Goal: Transaction & Acquisition: Purchase product/service

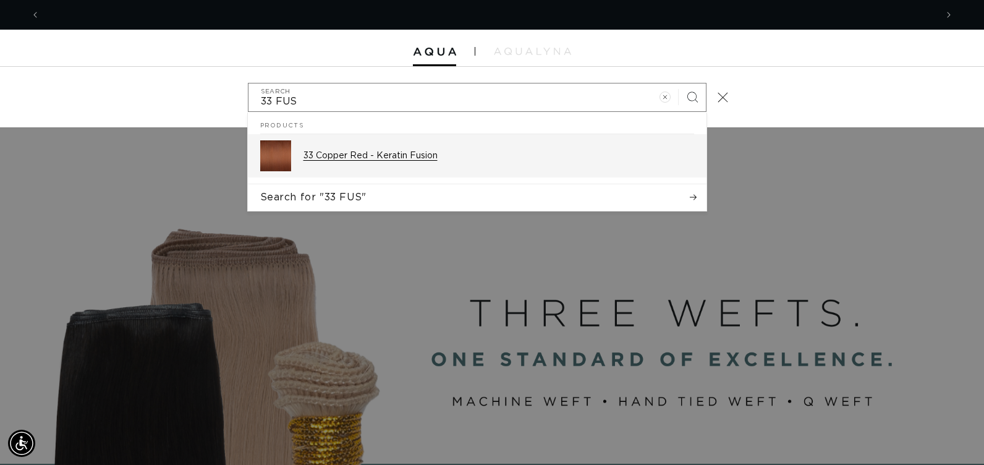
scroll to position [0, 1792]
type input "33 FUS"
click at [353, 150] on div "33 Copper Red - Keratin Fusion" at bounding box center [498, 155] width 391 height 31
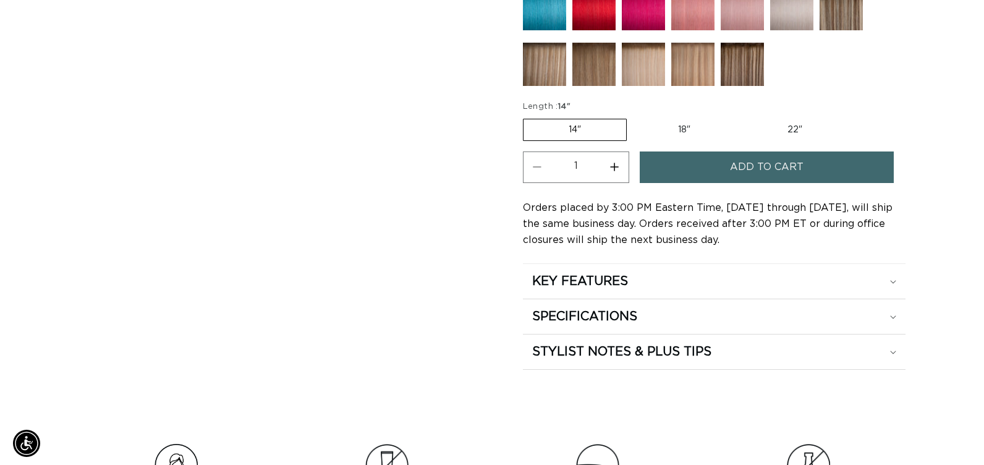
scroll to position [680, 0]
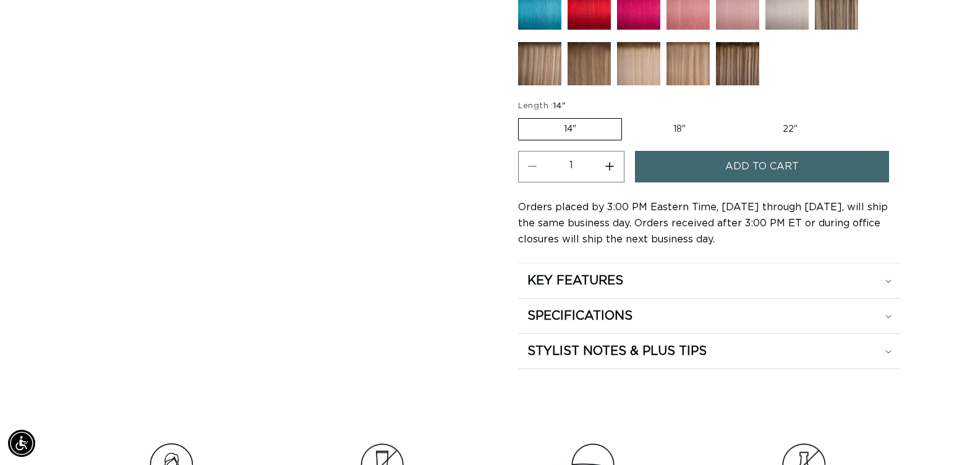
click at [785, 128] on label "22" Variant sold out or unavailable" at bounding box center [789, 129] width 105 height 21
click at [737, 116] on input "22" Variant sold out or unavailable" at bounding box center [737, 116] width 1 height 1
radio input "true"
click at [782, 166] on span "Add to cart" at bounding box center [762, 167] width 74 height 32
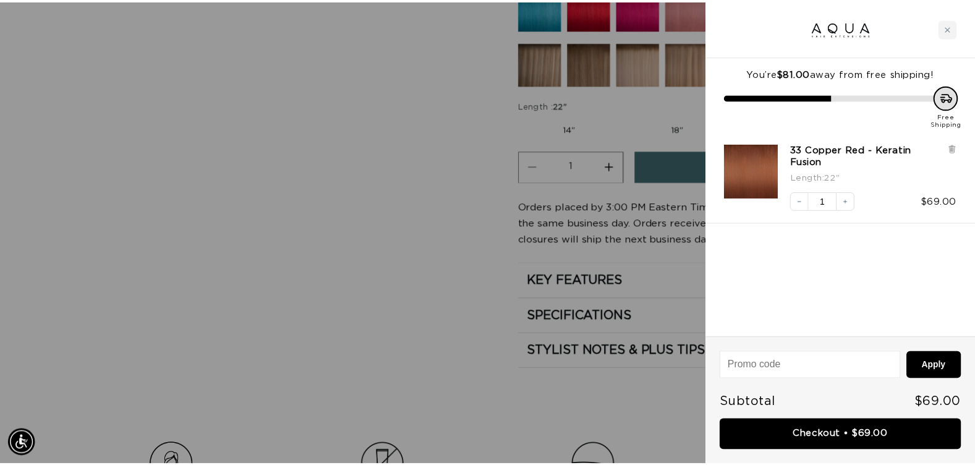
scroll to position [0, 896]
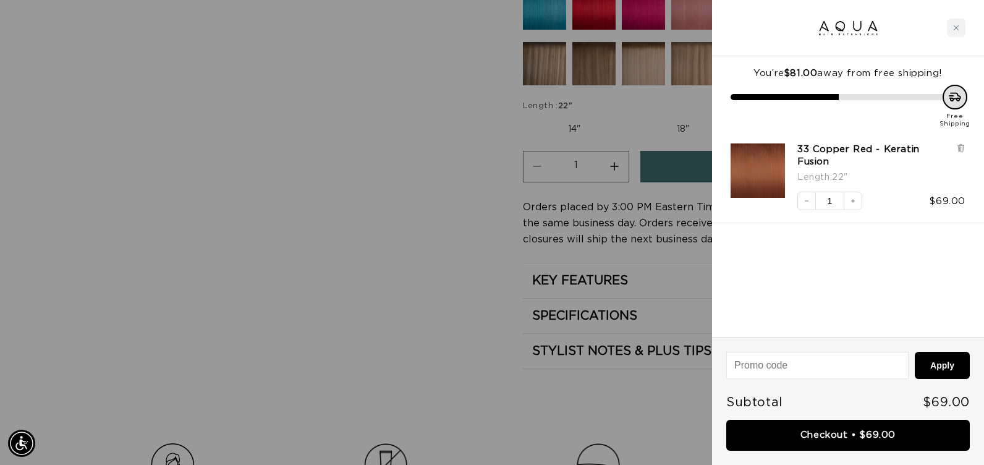
click at [231, 323] on div at bounding box center [492, 232] width 984 height 465
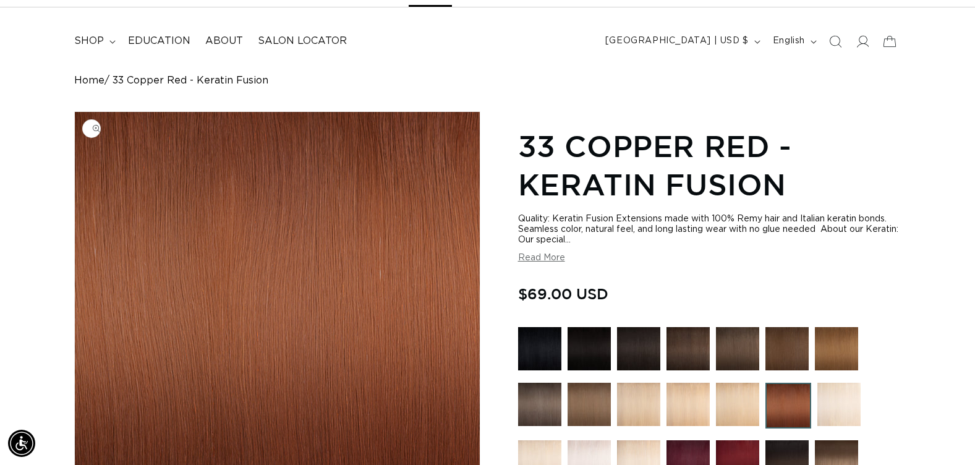
scroll to position [0, 0]
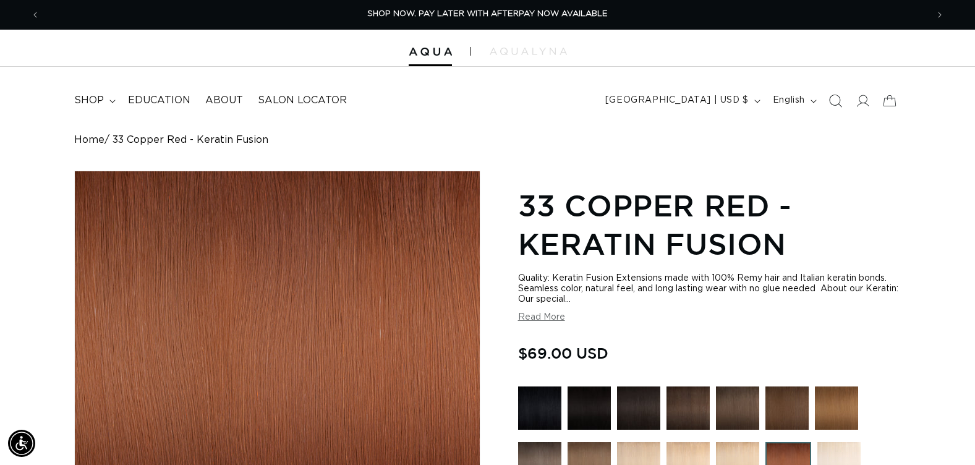
click at [834, 96] on icon "Search" at bounding box center [834, 100] width 13 height 13
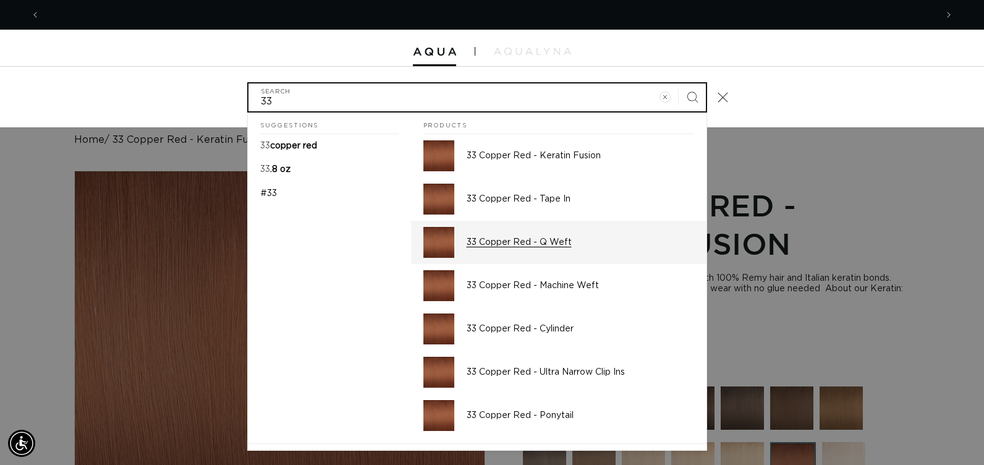
scroll to position [0, 1792]
type input "33"
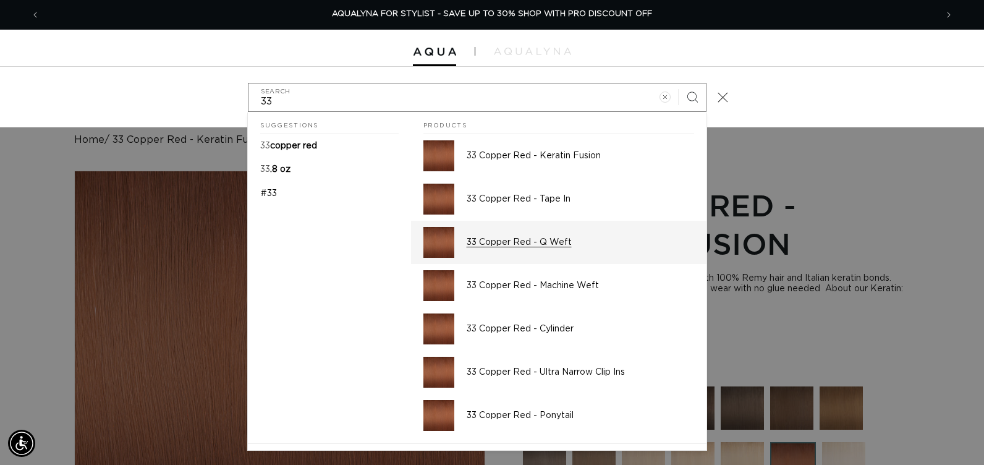
click at [523, 234] on div "33 Copper Red - Q Weft" at bounding box center [580, 242] width 227 height 31
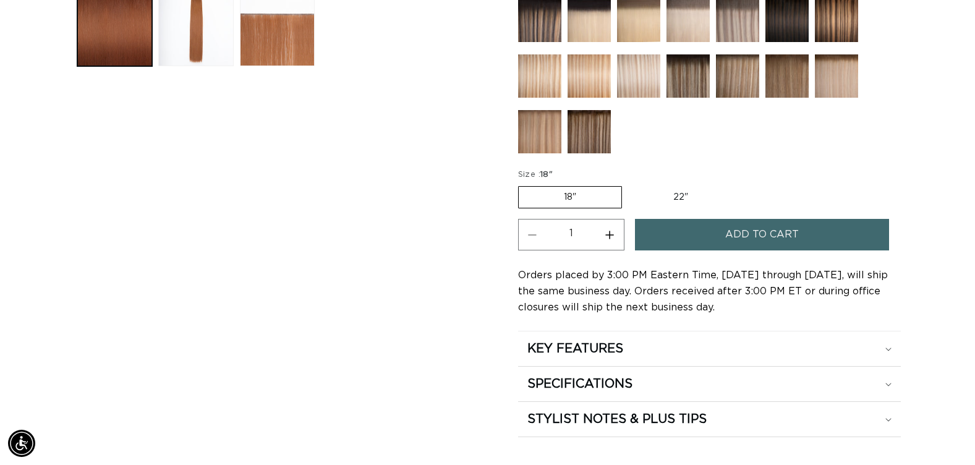
scroll to position [0, 887]
click at [672, 197] on label "22" Variant sold out or unavailable" at bounding box center [680, 197] width 105 height 21
click at [629, 184] on input "22" Variant sold out or unavailable" at bounding box center [628, 184] width 1 height 1
radio input "true"
click at [727, 235] on span "Add to cart" at bounding box center [762, 235] width 74 height 32
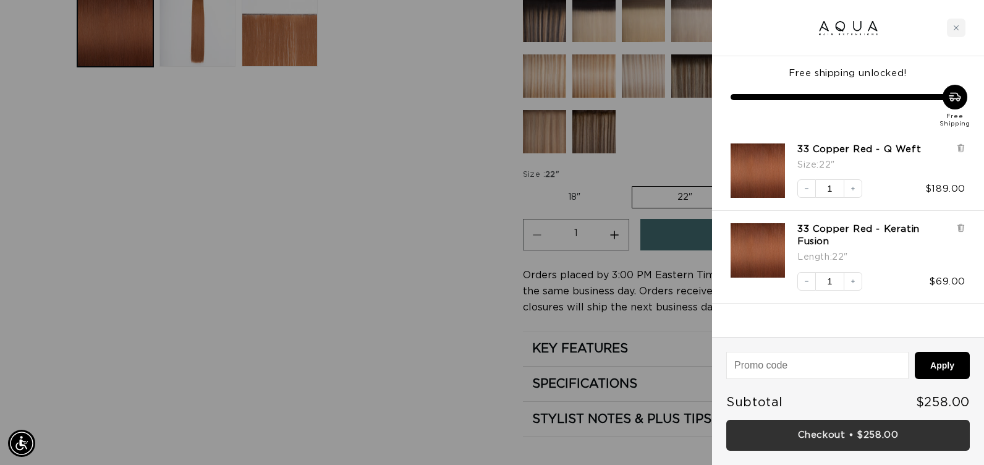
scroll to position [0, 1792]
click at [729, 430] on link "Checkout • $258.00" at bounding box center [848, 436] width 244 height 32
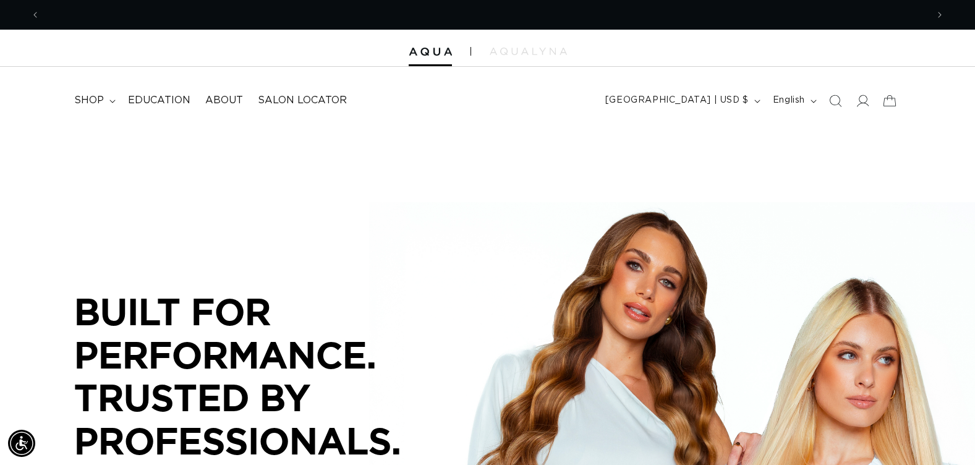
scroll to position [0, 887]
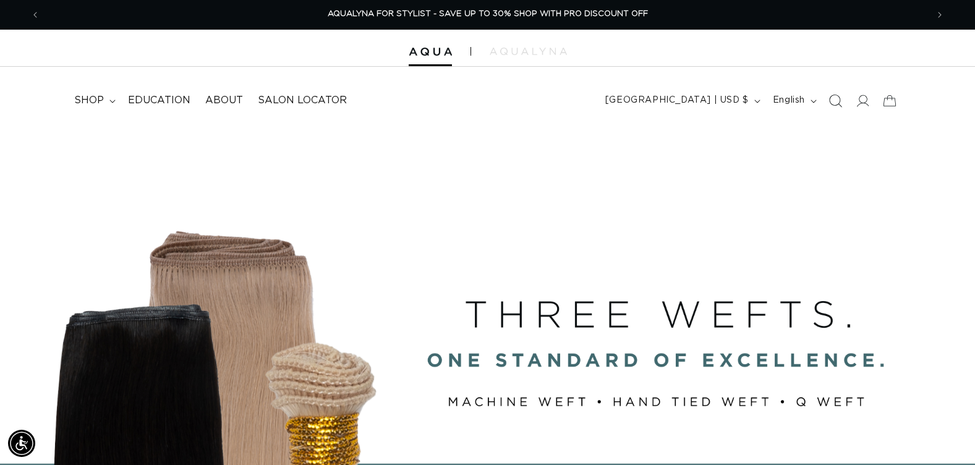
click at [837, 103] on icon "Search" at bounding box center [834, 100] width 13 height 13
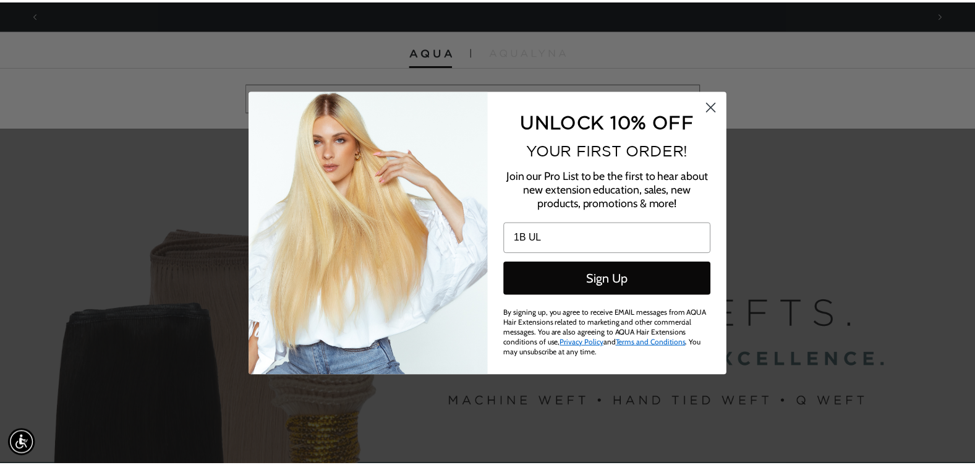
scroll to position [0, 0]
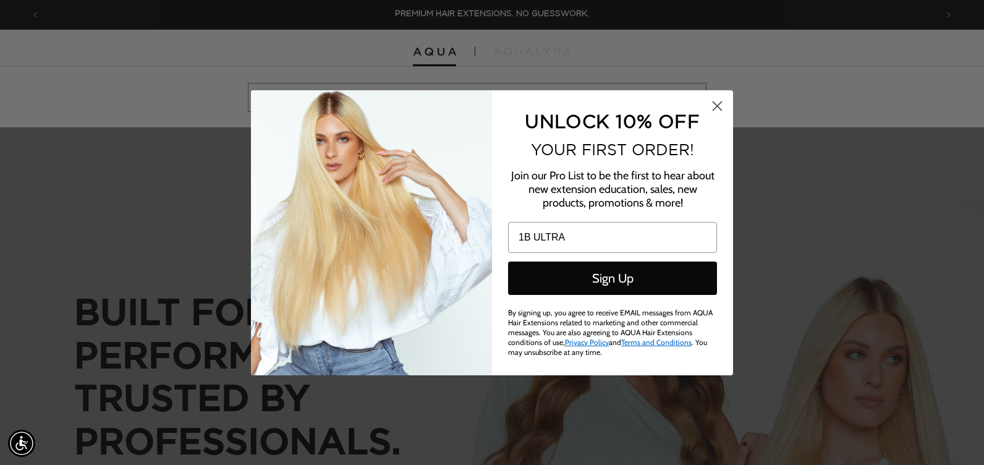
type input "1B ULTRA"
click at [720, 104] on icon "Close dialog" at bounding box center [717, 105] width 9 height 9
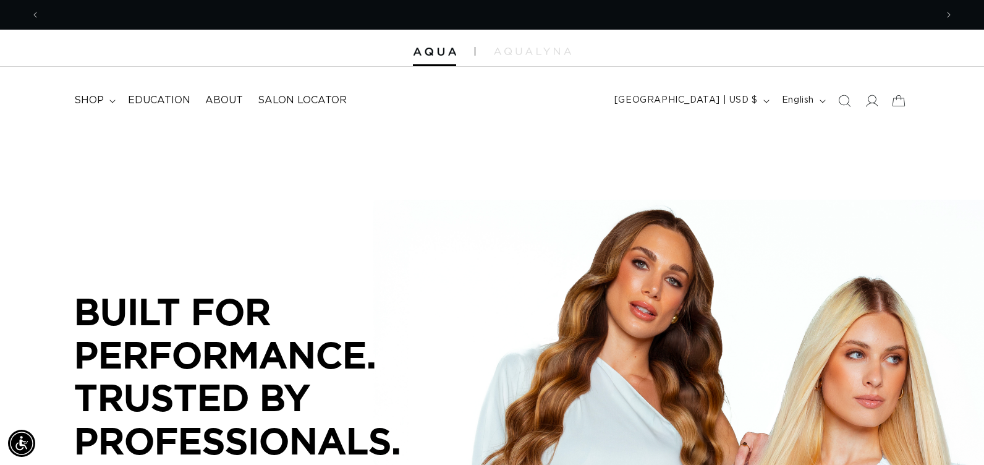
scroll to position [0, 887]
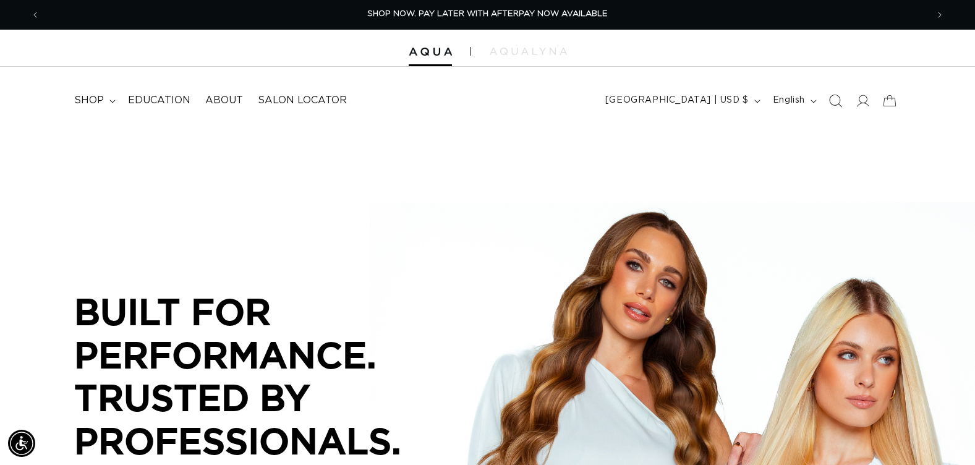
click at [832, 100] on icon "Search" at bounding box center [834, 100] width 13 height 13
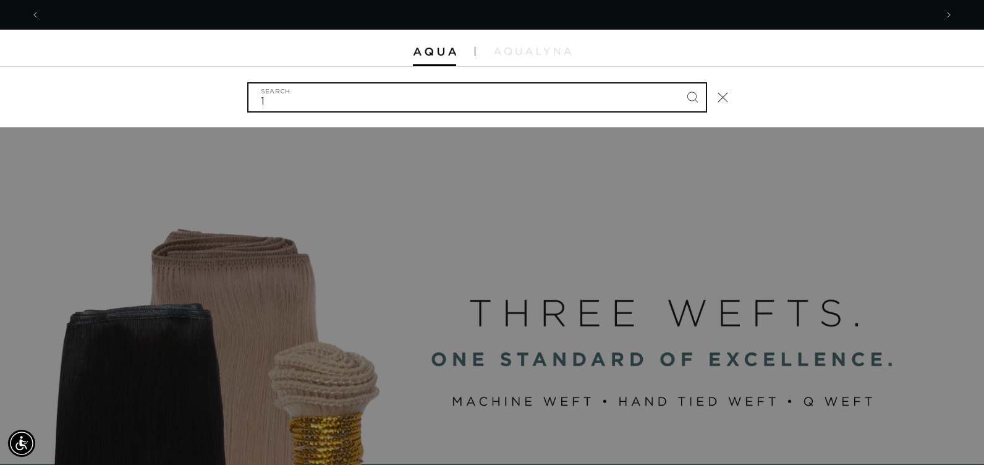
scroll to position [0, 1792]
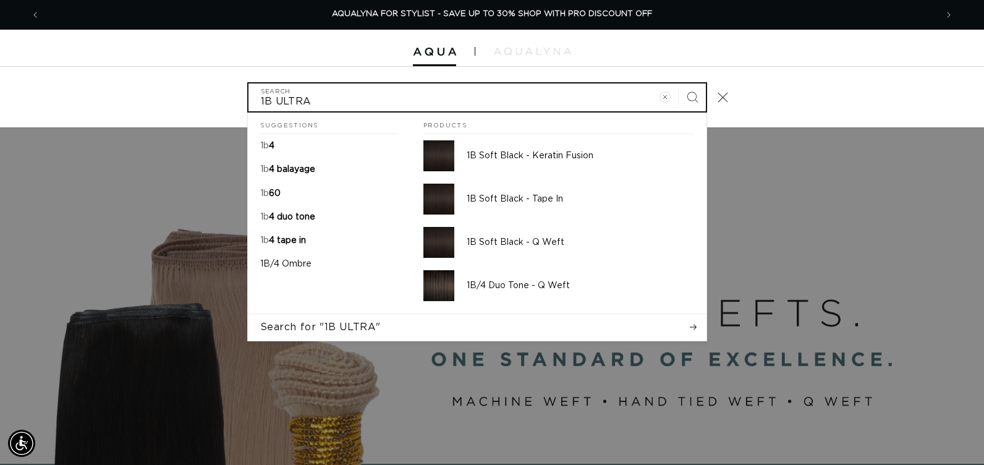
type input "1B ULTRA"
click at [679, 83] on button "Search" at bounding box center [692, 96] width 27 height 27
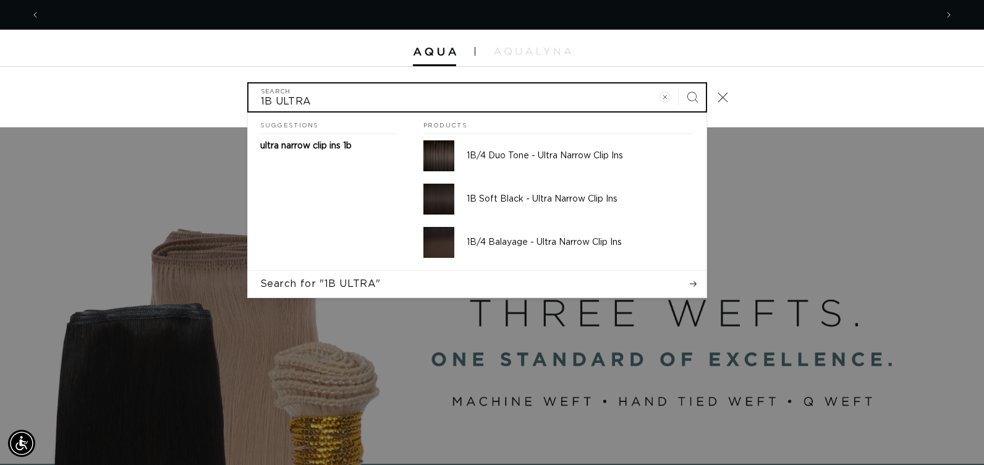
scroll to position [0, 0]
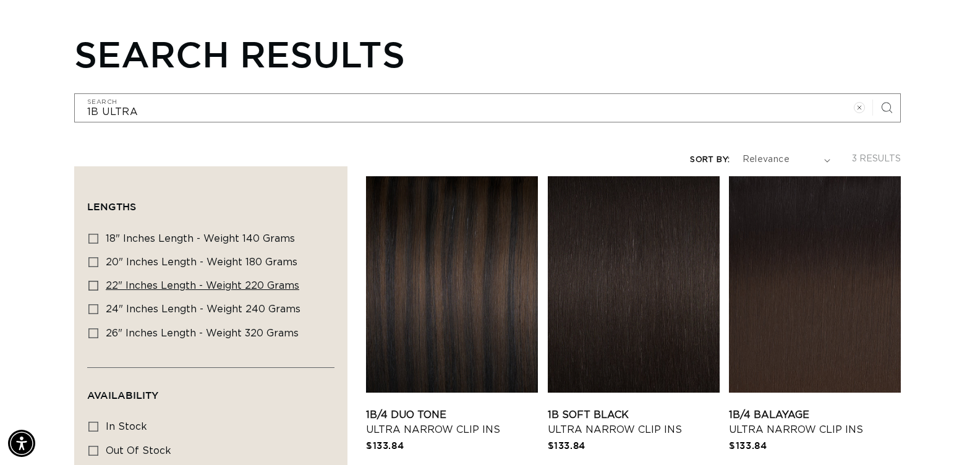
scroll to position [0, 1774]
click at [96, 287] on icon at bounding box center [93, 286] width 10 height 10
click at [96, 287] on input "22" Inches length - Weight 220 grams 22" Inches length - Weight 220 grams (3 pr…" at bounding box center [93, 286] width 10 height 10
checkbox input "true"
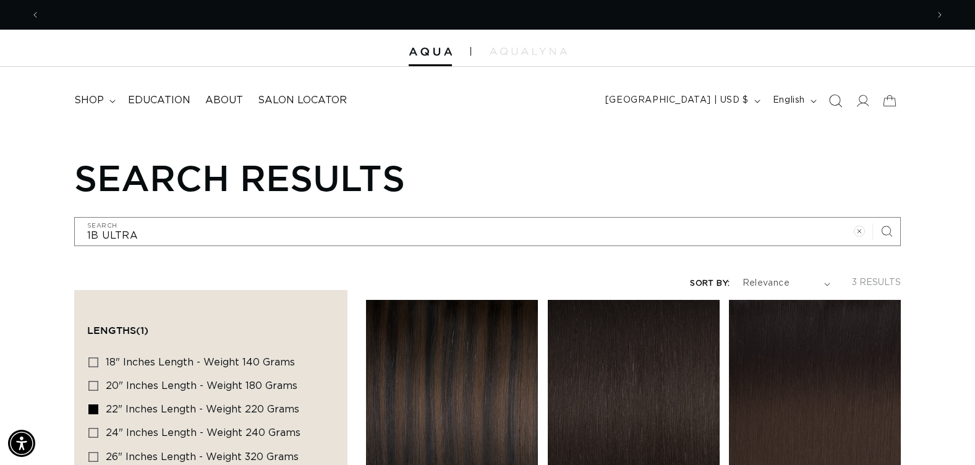
scroll to position [0, 1774]
click at [862, 101] on icon at bounding box center [861, 100] width 13 height 13
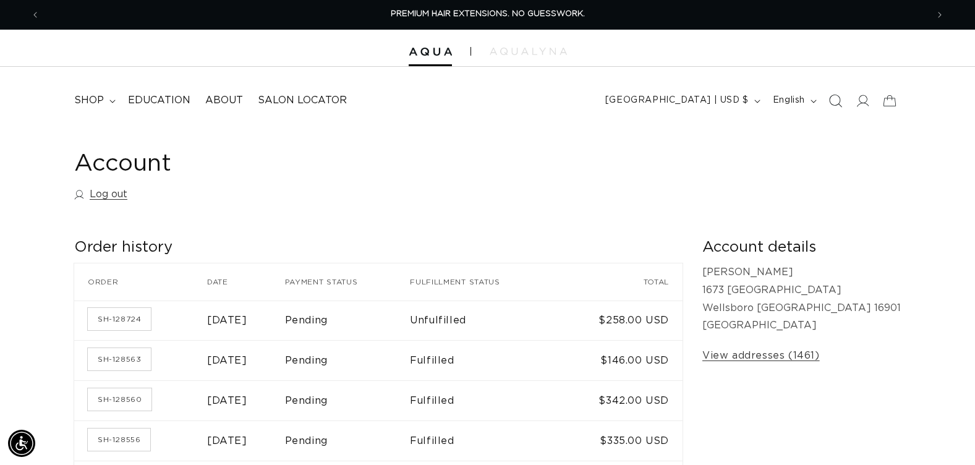
click at [836, 101] on icon "Search" at bounding box center [834, 100] width 13 height 13
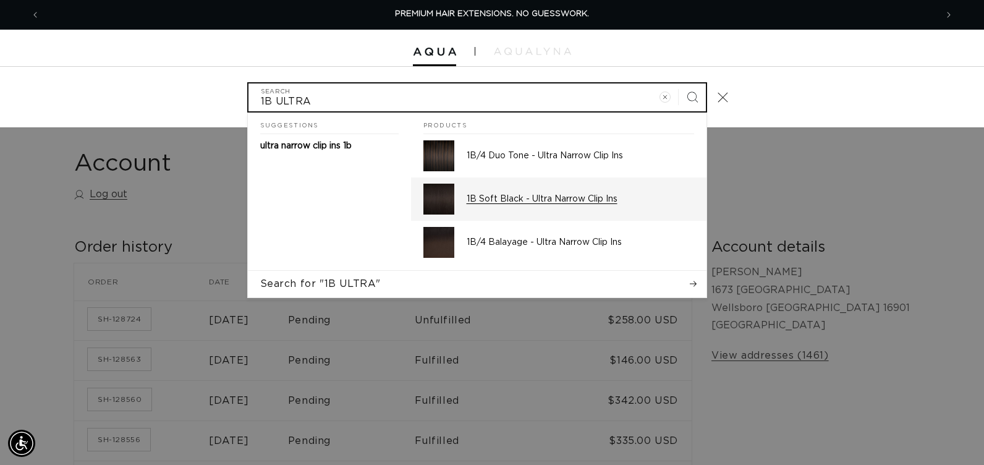
type input "1B ULTRA"
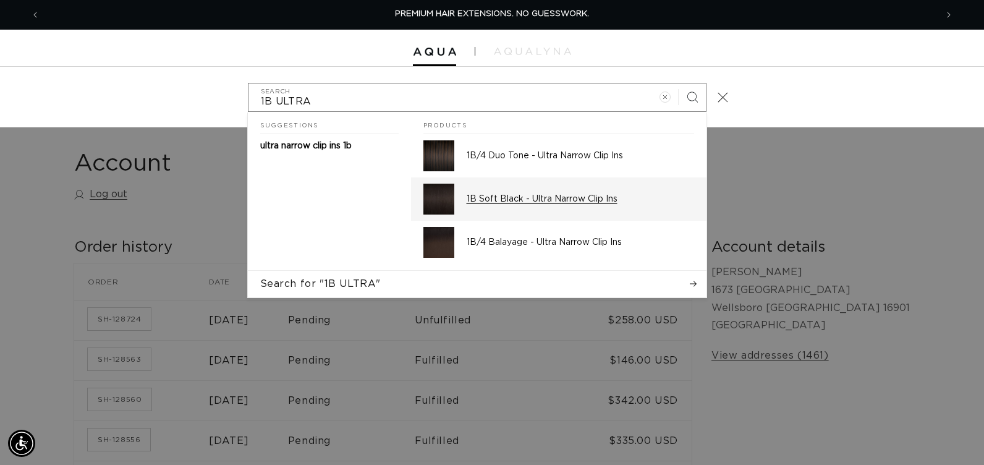
click at [444, 196] on img "Search" at bounding box center [438, 199] width 31 height 31
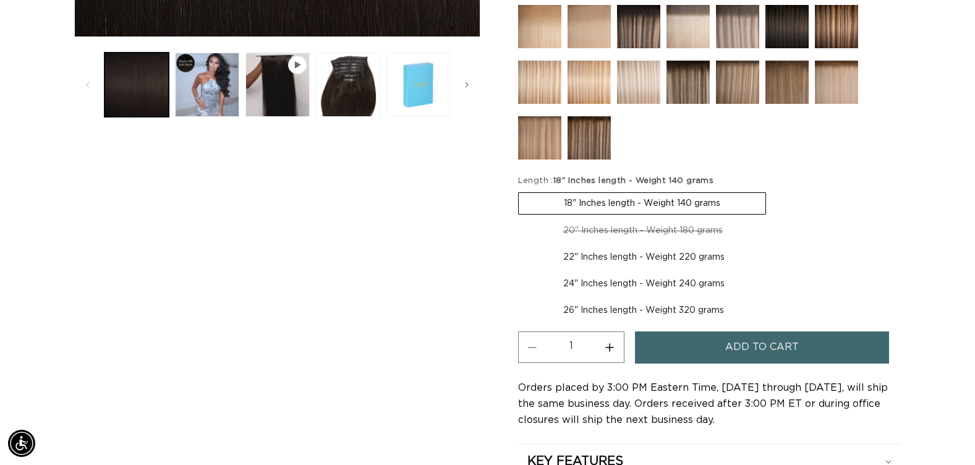
scroll to position [0, 887]
click at [578, 255] on label "22" Inches length - Weight 220 grams Variant sold out or unavailable" at bounding box center [644, 257] width 252 height 21
click at [774, 218] on input "22" Inches length - Weight 220 grams Variant sold out or unavailable" at bounding box center [774, 218] width 1 height 1
radio input "true"
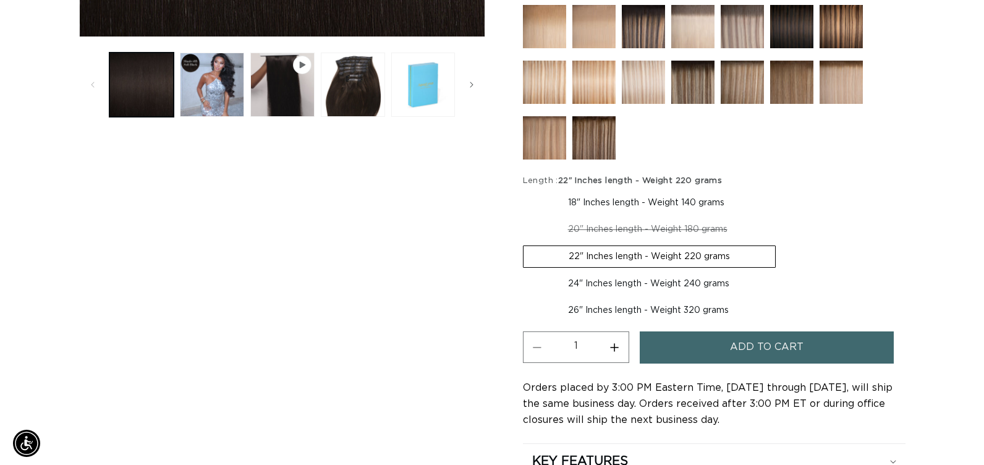
scroll to position [0, 1774]
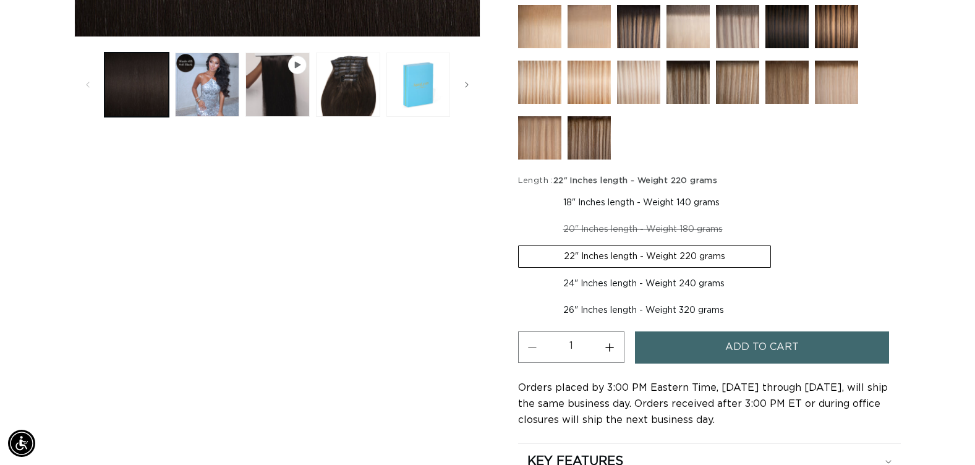
click at [653, 346] on button "Add to cart" at bounding box center [762, 347] width 254 height 32
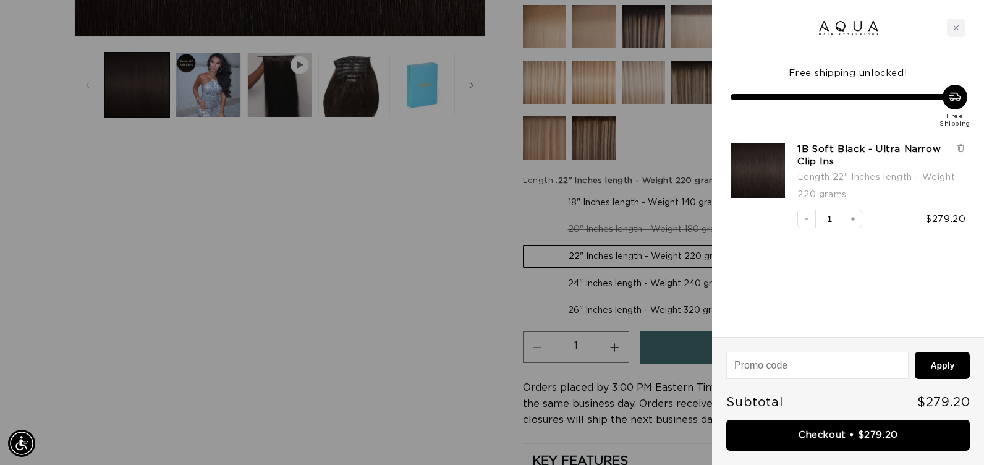
scroll to position [0, 896]
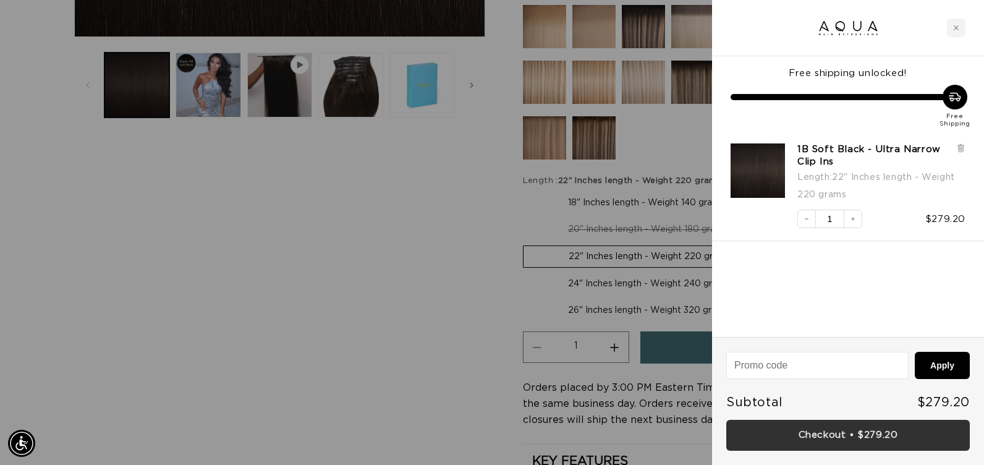
click at [740, 424] on link "Checkout • $279.20" at bounding box center [848, 436] width 244 height 32
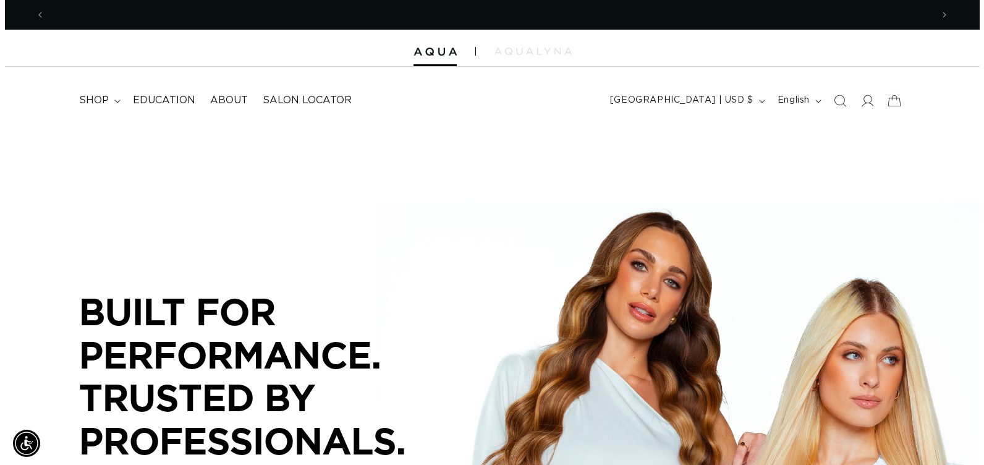
scroll to position [0, 887]
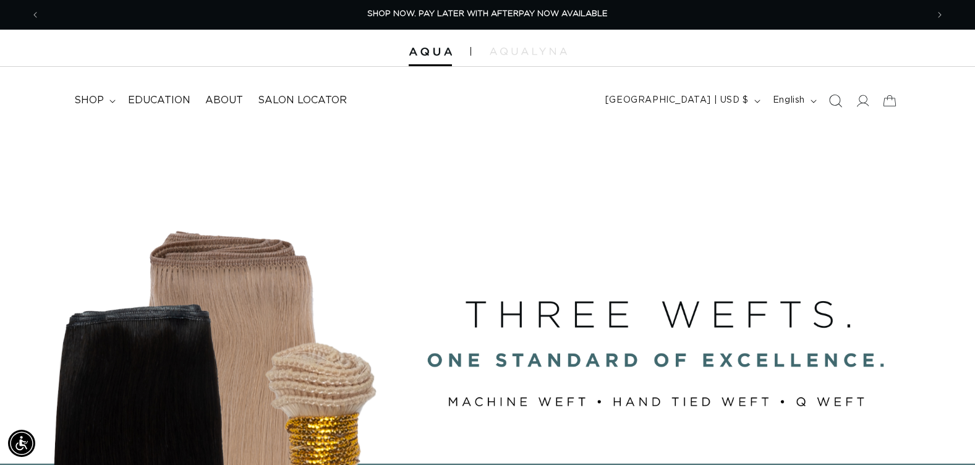
click at [832, 100] on icon "Search" at bounding box center [834, 100] width 13 height 13
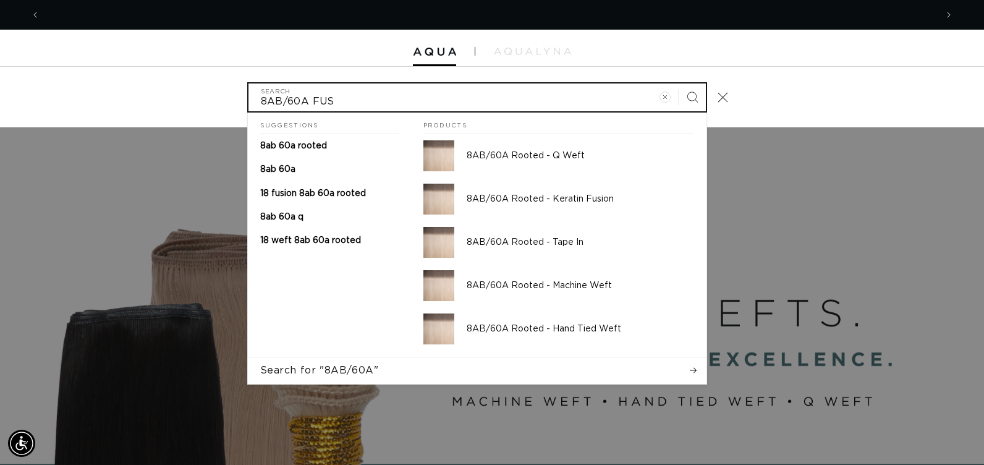
scroll to position [0, 0]
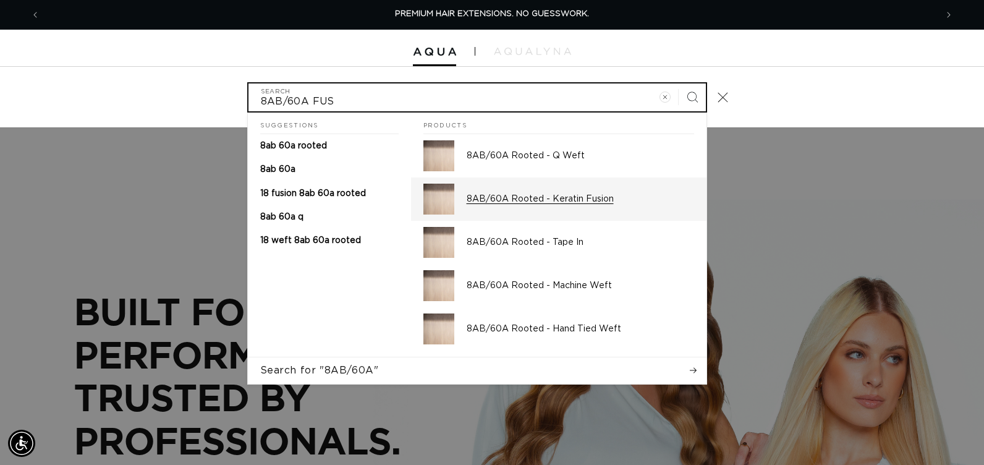
type input "8AB/60A FUS"
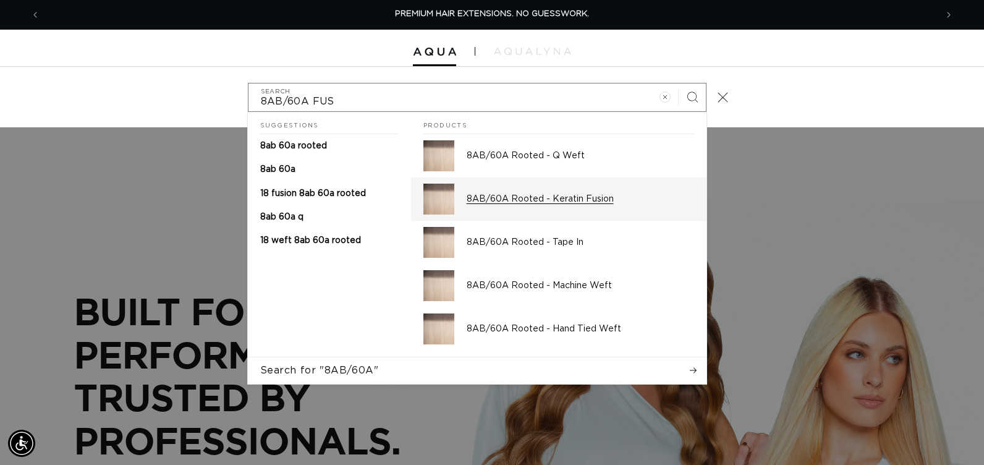
click at [522, 193] on p "8AB/60A Rooted - Keratin Fusion" at bounding box center [580, 198] width 227 height 11
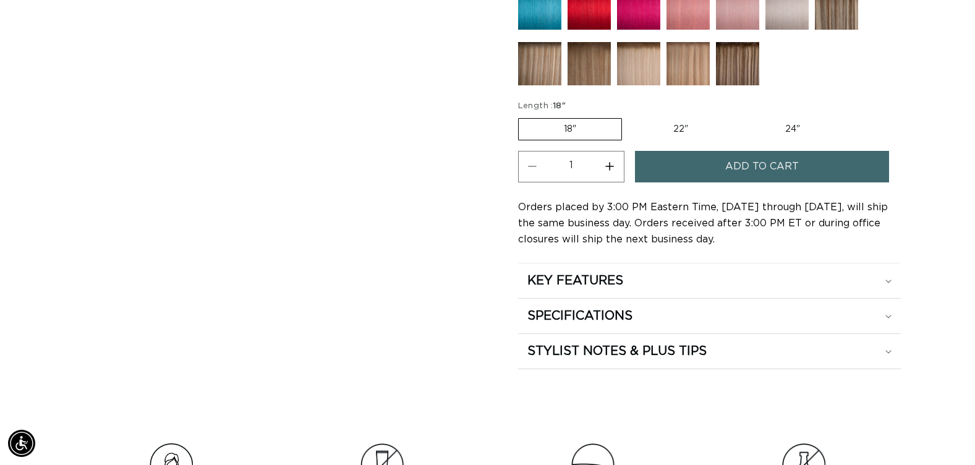
scroll to position [0, 1774]
click at [682, 129] on label "22" Variant sold out or unavailable" at bounding box center [680, 129] width 105 height 21
click at [629, 116] on input "22" Variant sold out or unavailable" at bounding box center [628, 116] width 1 height 1
radio input "true"
click at [610, 164] on button "Increase quantity for 8AB/60A Rooted - Keratin Fusion" at bounding box center [610, 167] width 28 height 32
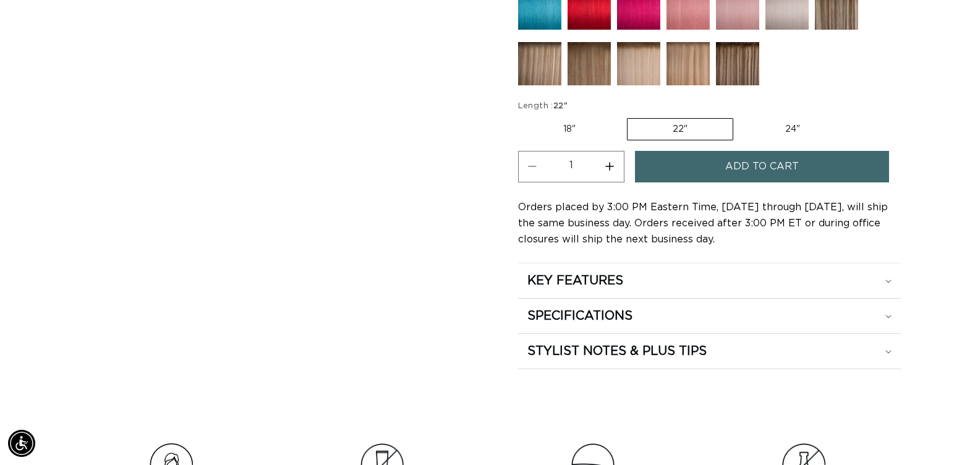
type input "2"
click at [685, 167] on button "Add to cart" at bounding box center [762, 167] width 254 height 32
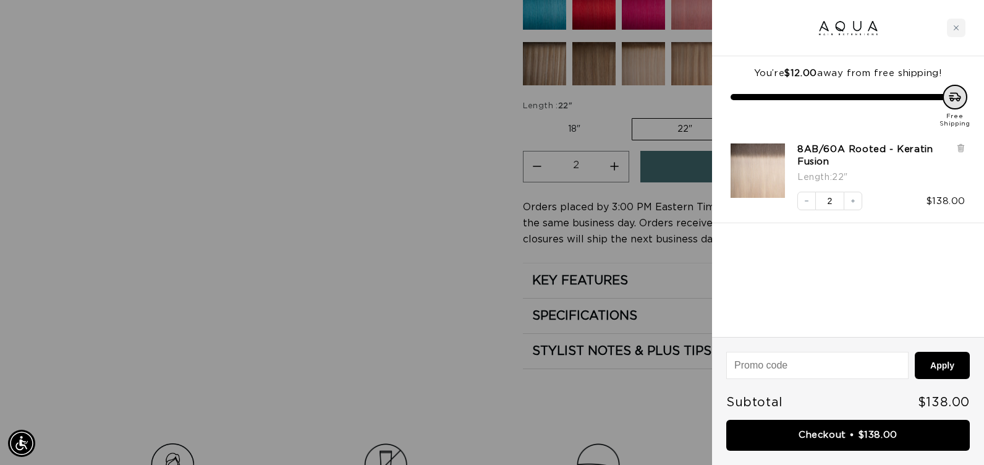
scroll to position [0, 896]
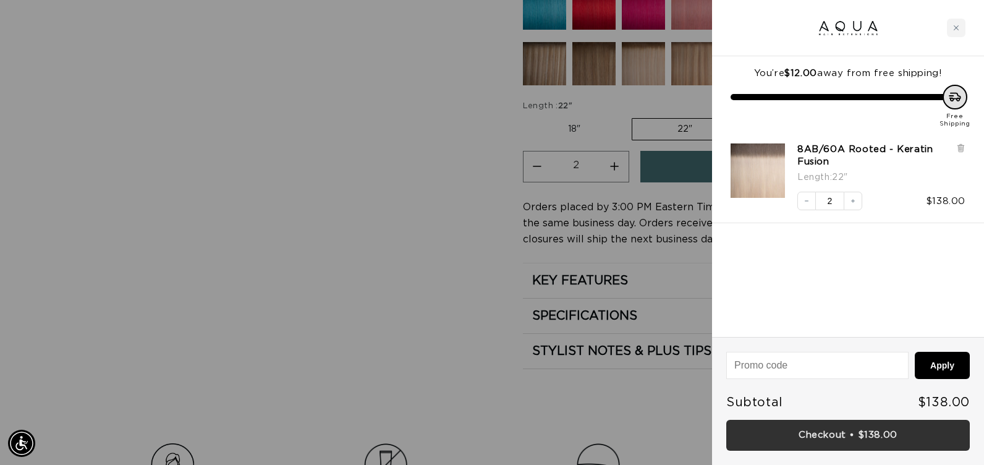
click at [732, 429] on link "Checkout • $138.00" at bounding box center [848, 436] width 244 height 32
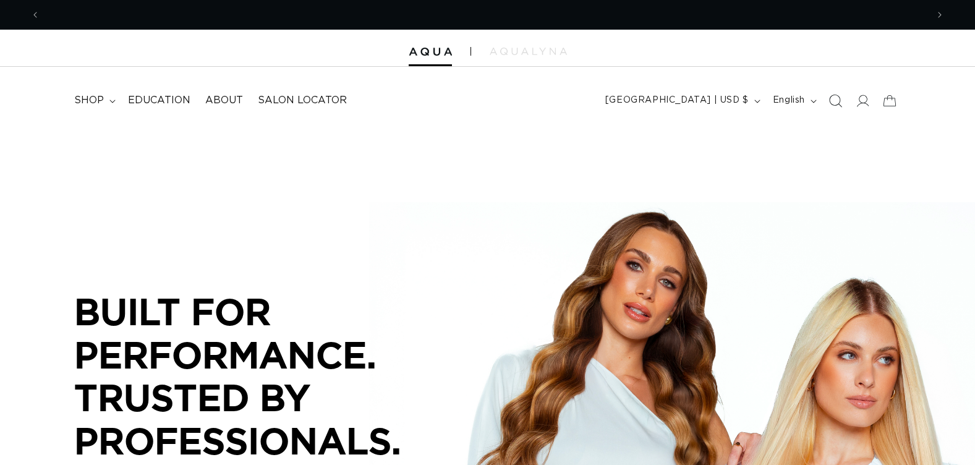
click at [835, 97] on icon "Search" at bounding box center [834, 100] width 13 height 13
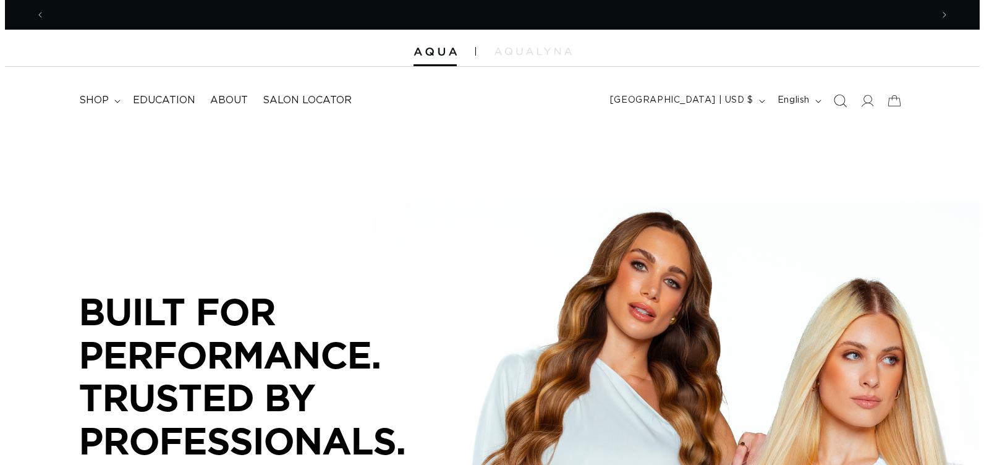
scroll to position [0, 896]
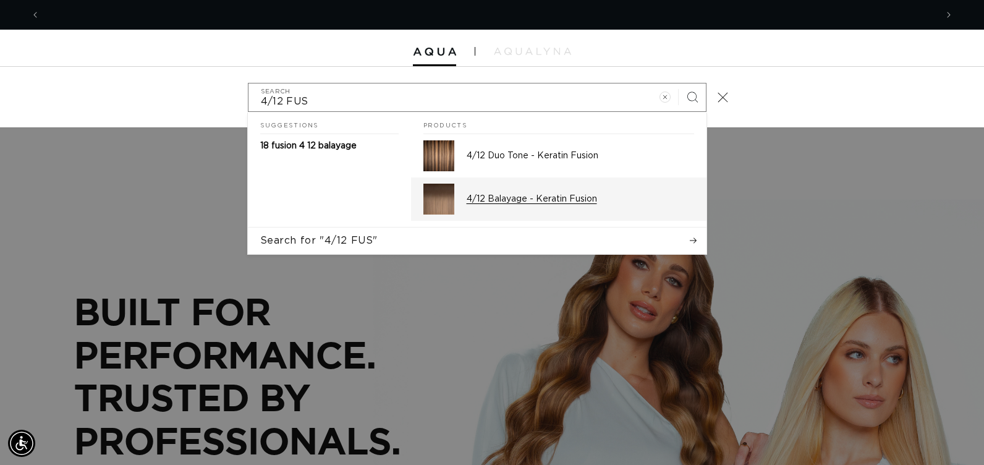
type input "4/12 FUS"
click at [520, 201] on p "4/12 Balayage - Keratin Fusion" at bounding box center [580, 198] width 227 height 11
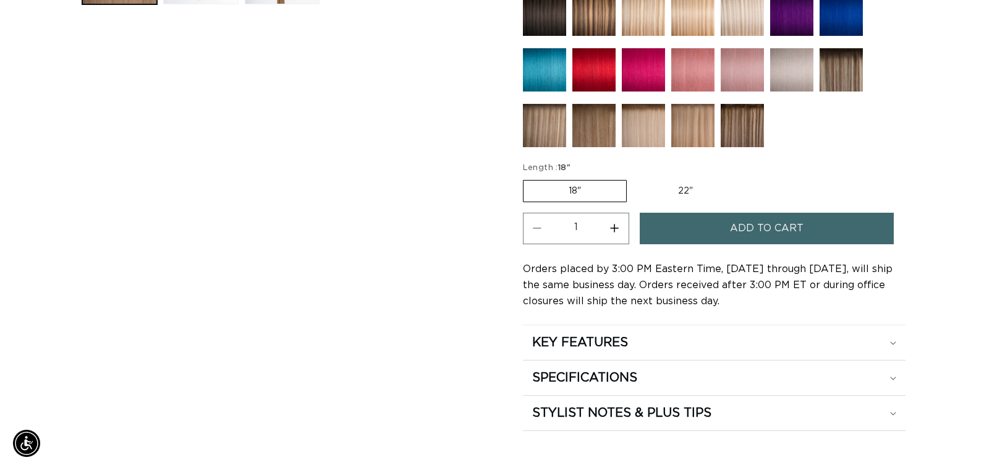
scroll to position [0, 887]
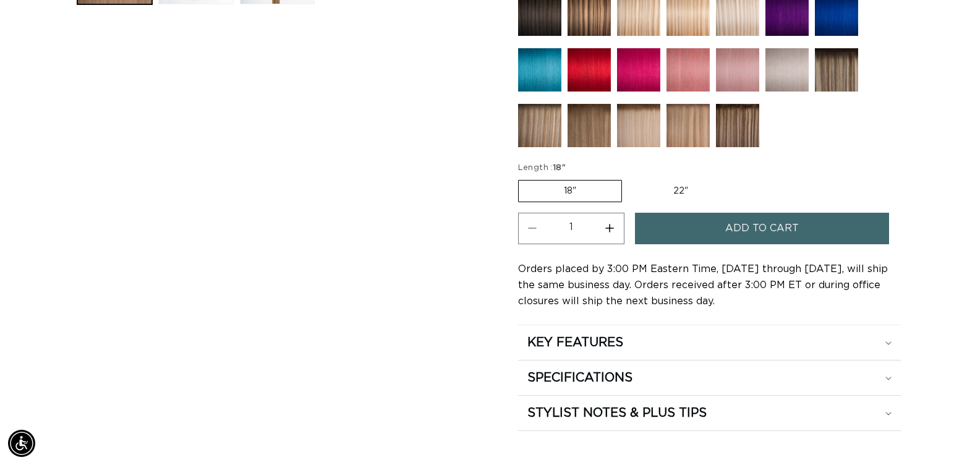
click at [713, 226] on button "Add to cart" at bounding box center [762, 229] width 254 height 32
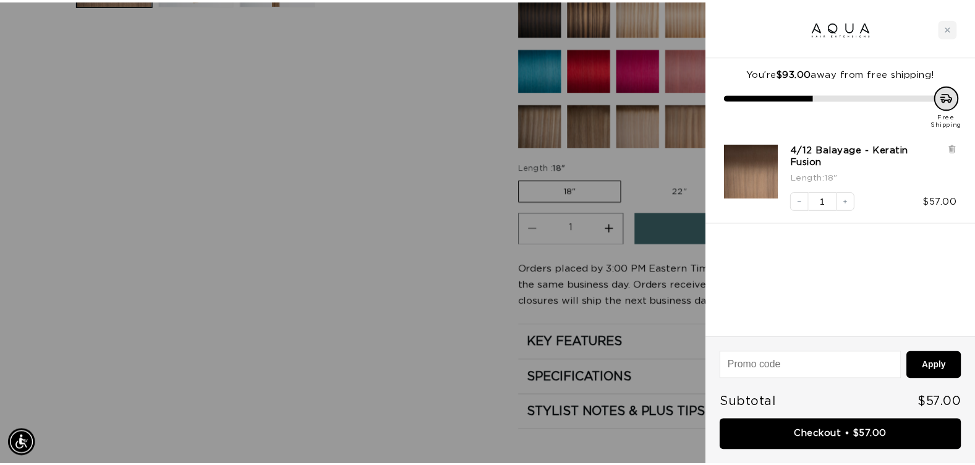
scroll to position [0, 896]
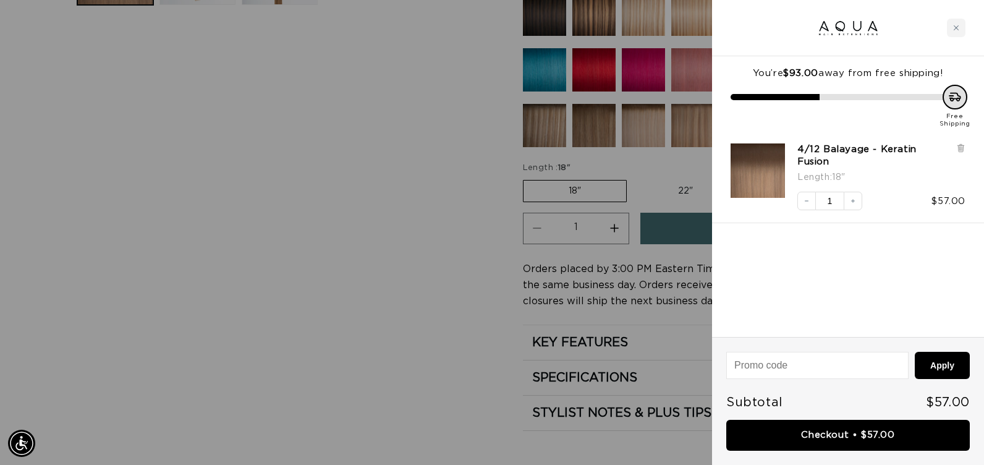
click at [376, 306] on div at bounding box center [492, 232] width 984 height 465
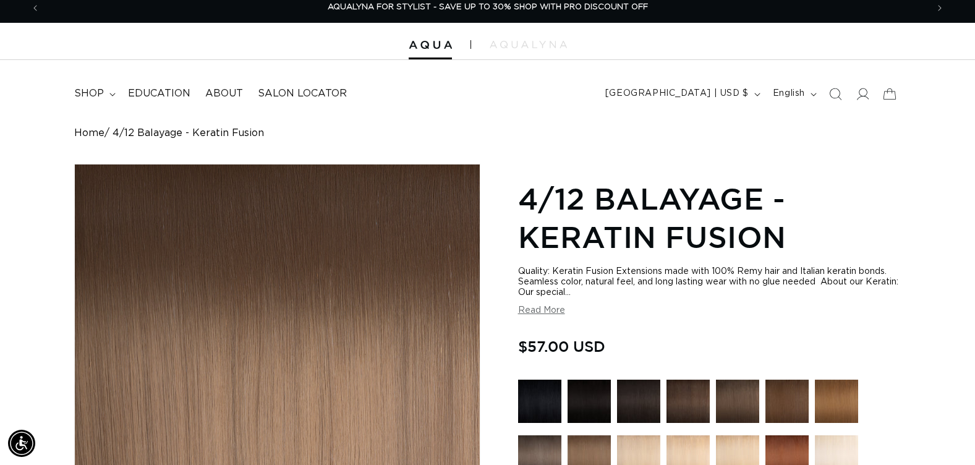
scroll to position [0, 0]
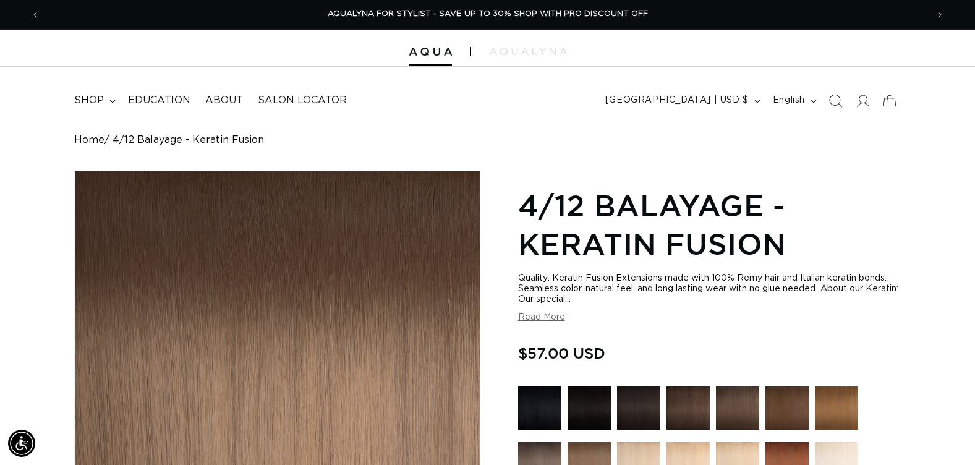
click at [835, 100] on icon "Search" at bounding box center [834, 100] width 13 height 13
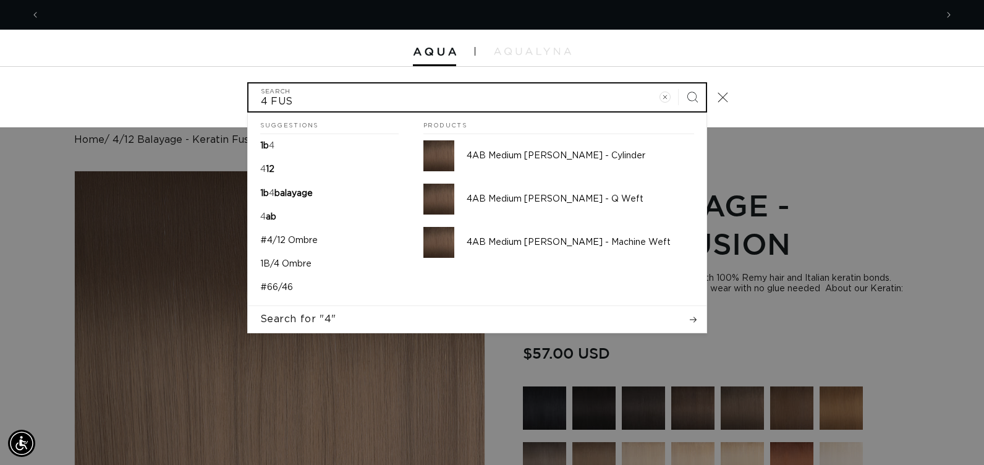
scroll to position [0, 896]
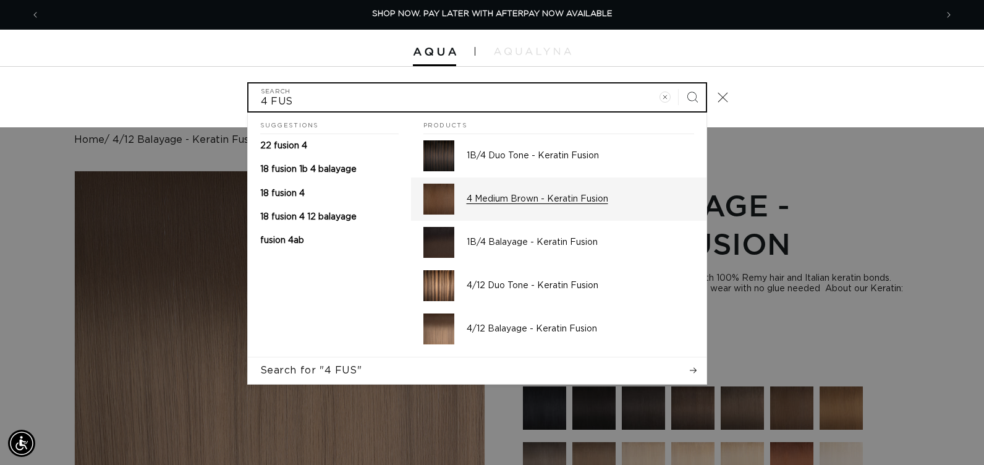
type input "4 FUS"
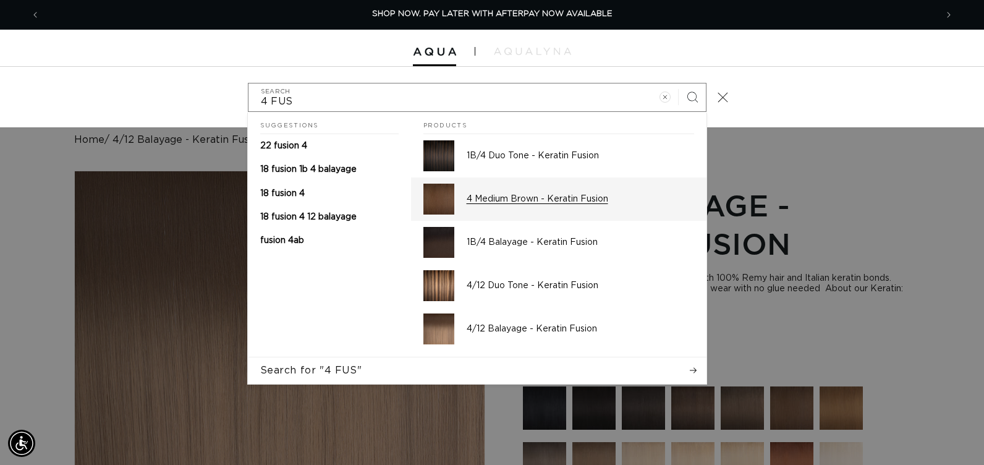
click at [612, 203] on p "4 Medium Brown - Keratin Fusion" at bounding box center [580, 198] width 227 height 11
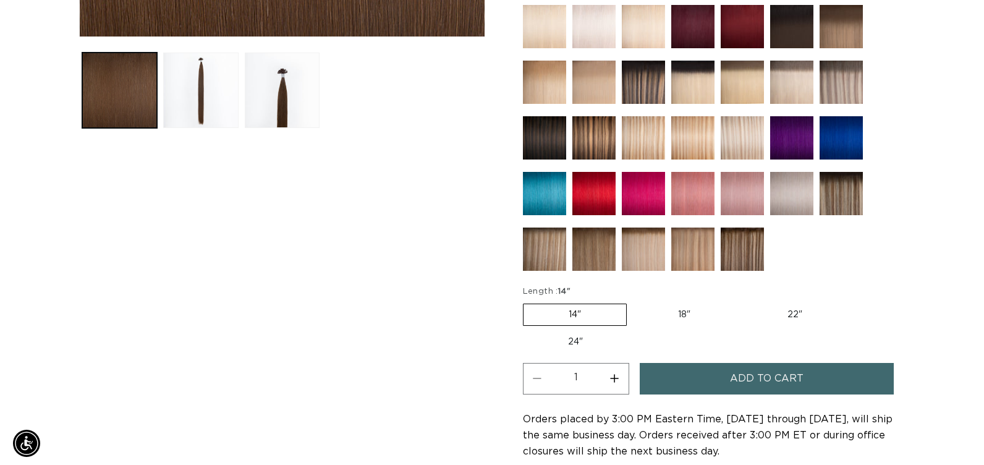
scroll to position [0, 1774]
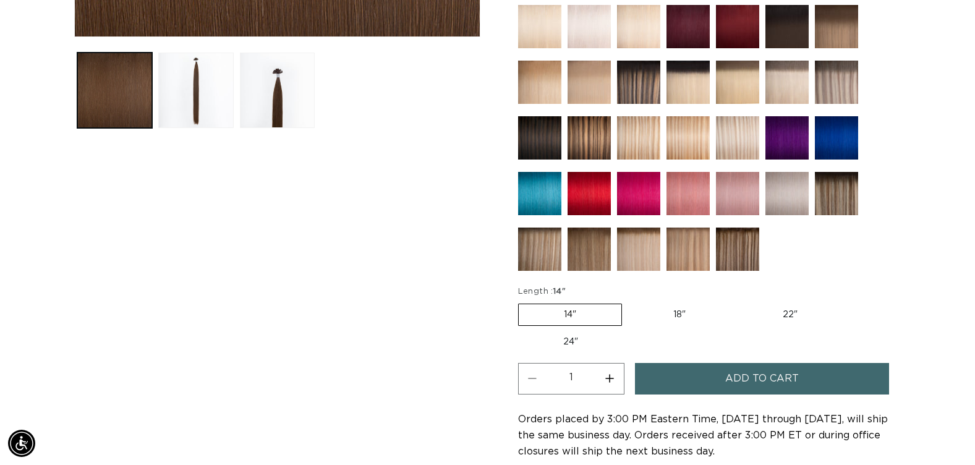
click at [609, 381] on button "Increase quantity for 4 Medium Brown - Keratin Fusion" at bounding box center [610, 379] width 28 height 32
type input "3"
click at [672, 368] on button "Add to cart" at bounding box center [762, 379] width 254 height 32
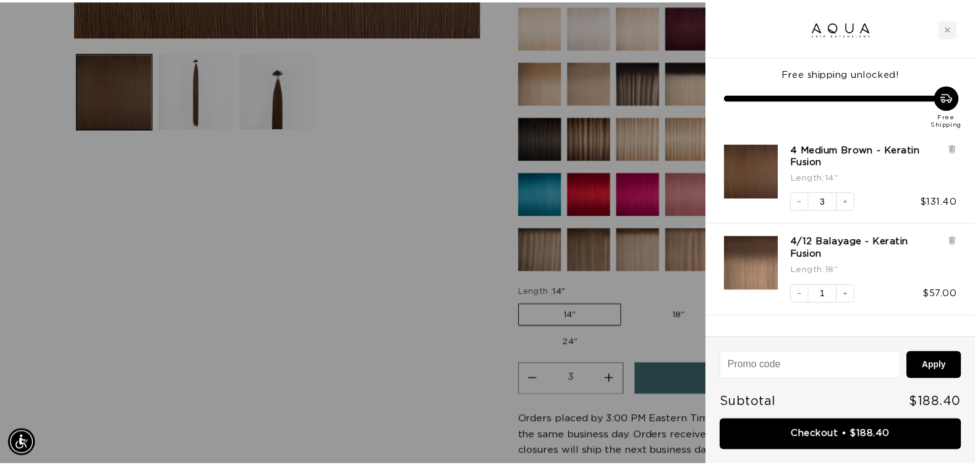
scroll to position [0, 1792]
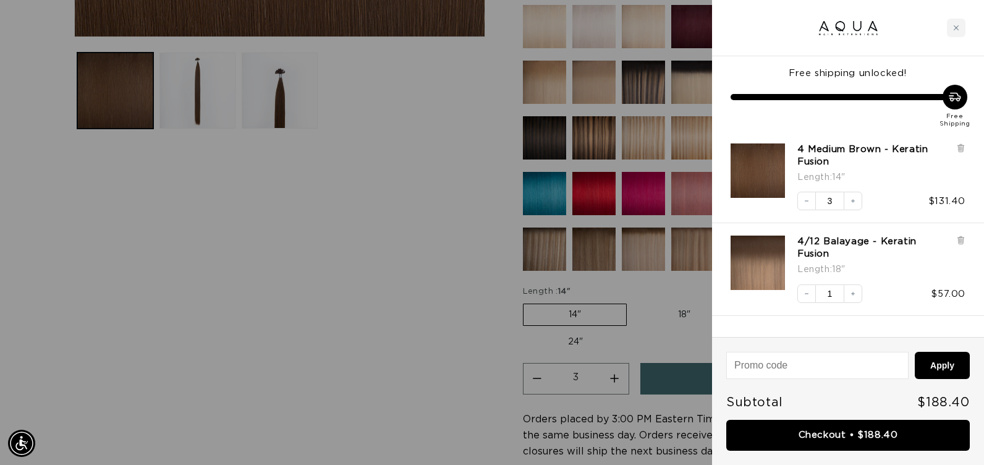
click at [412, 316] on div at bounding box center [492, 232] width 984 height 465
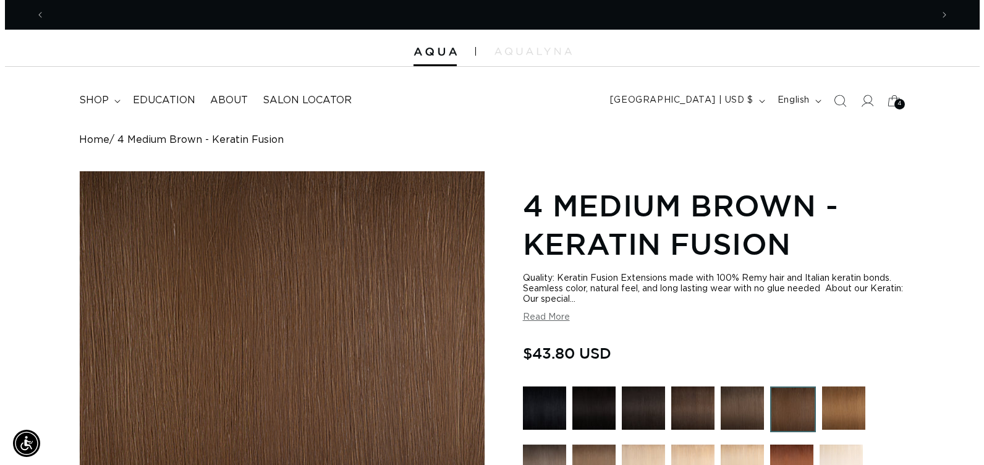
scroll to position [0, 0]
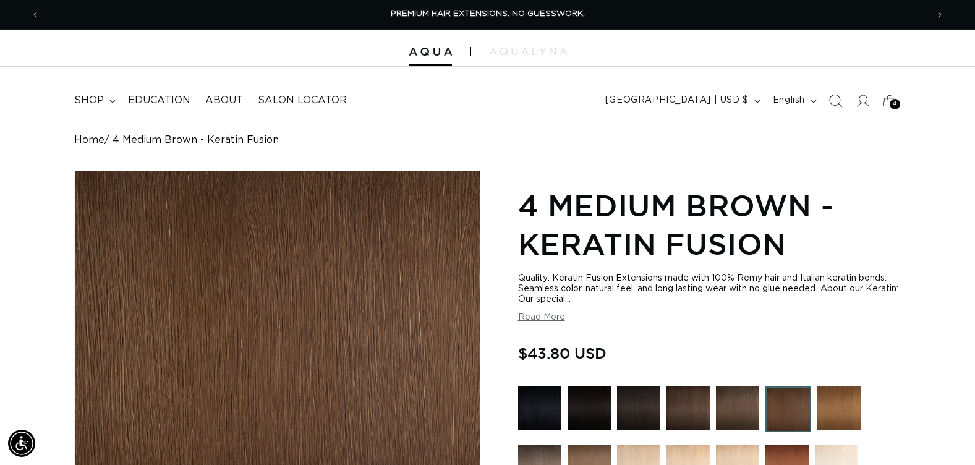
click at [834, 98] on icon "Search" at bounding box center [834, 100] width 13 height 13
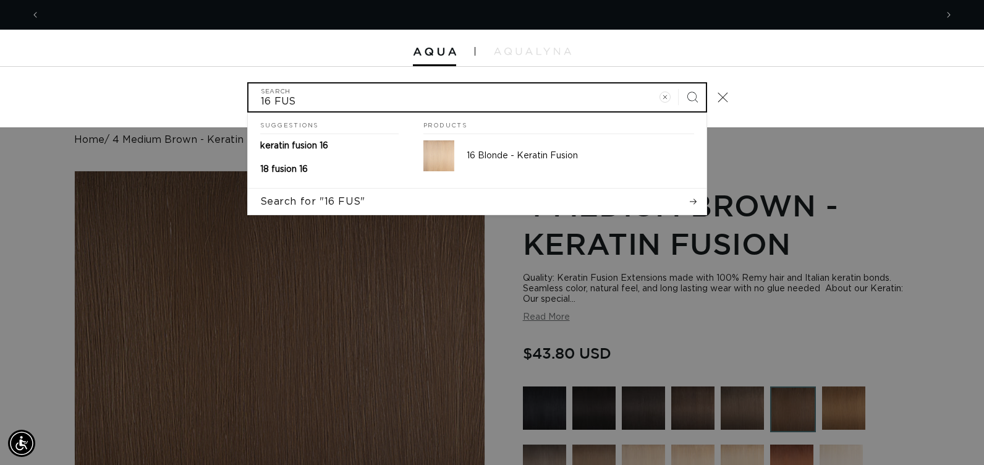
scroll to position [0, 1792]
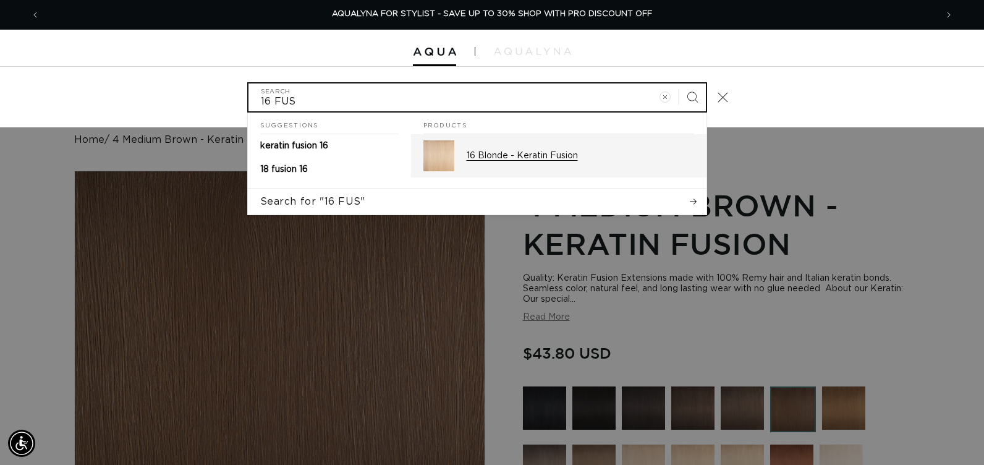
type input "16 FUS"
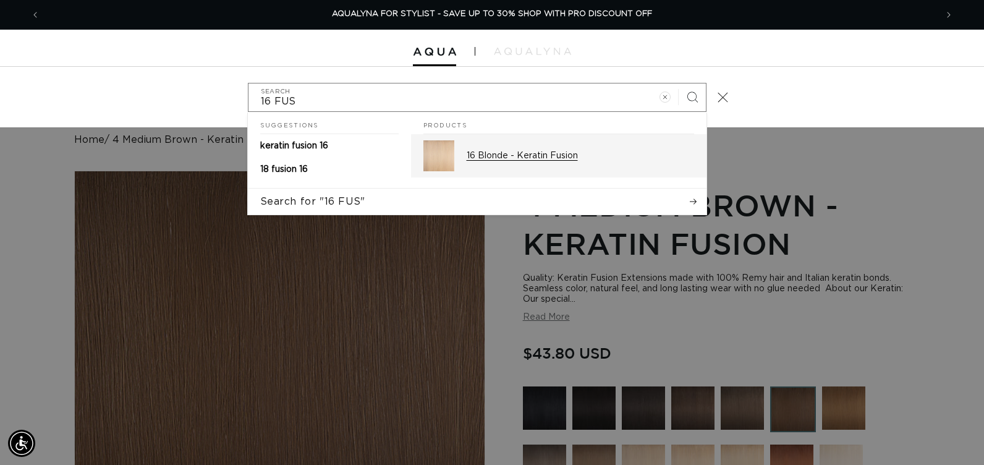
click at [585, 162] on div "16 Blonde - Keratin Fusion" at bounding box center [580, 155] width 227 height 31
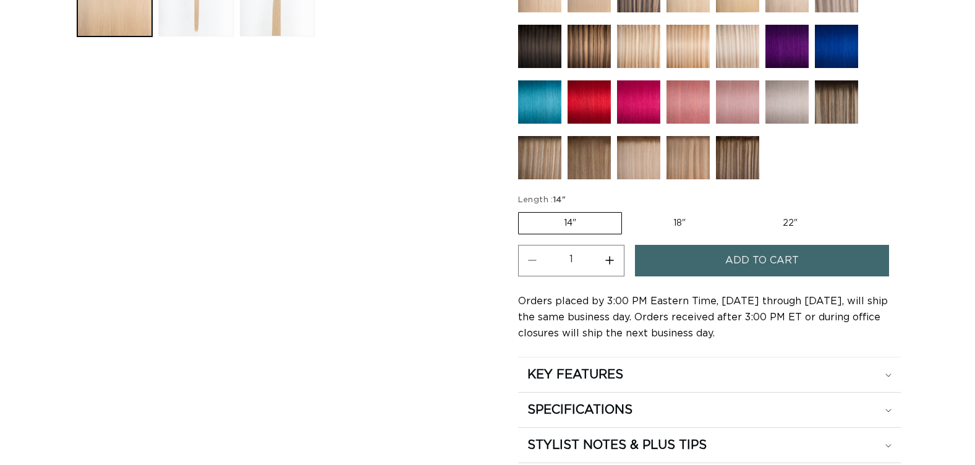
scroll to position [618, 0]
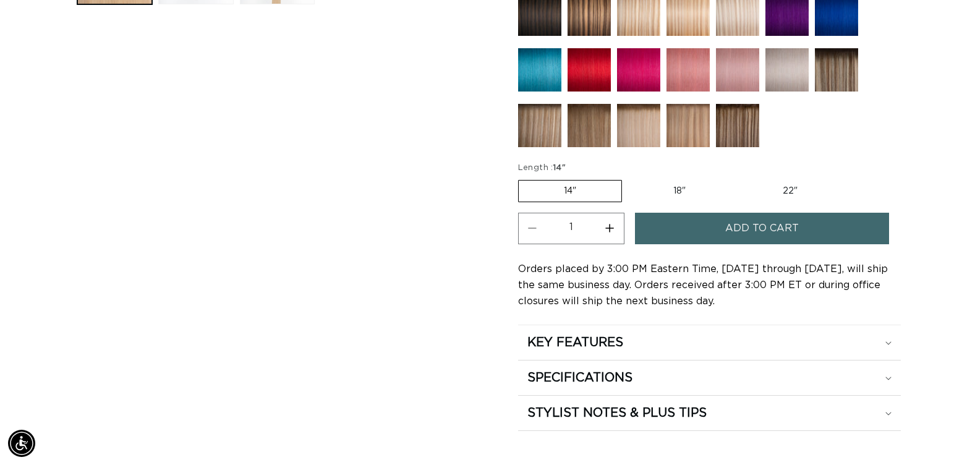
click at [679, 223] on button "Add to cart" at bounding box center [762, 229] width 254 height 32
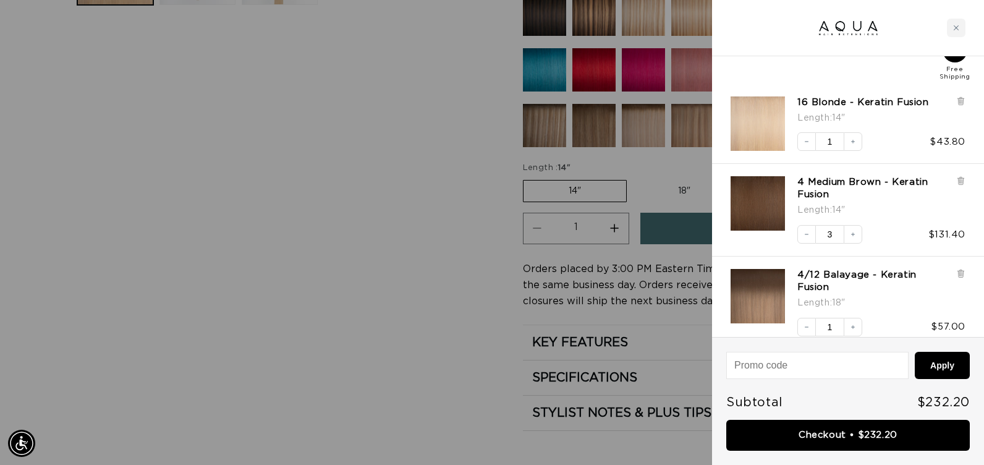
scroll to position [0, 896]
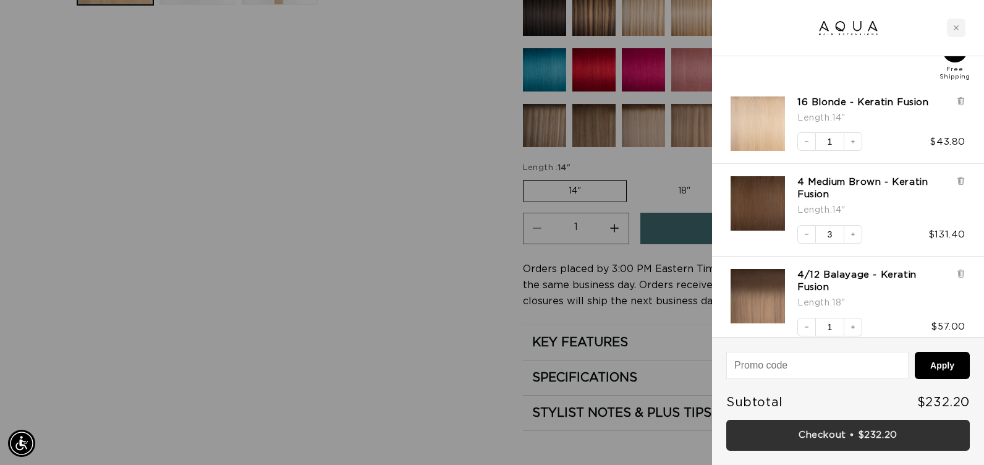
click at [732, 444] on link "Checkout • $232.20" at bounding box center [848, 436] width 244 height 32
